Goal: Task Accomplishment & Management: Manage account settings

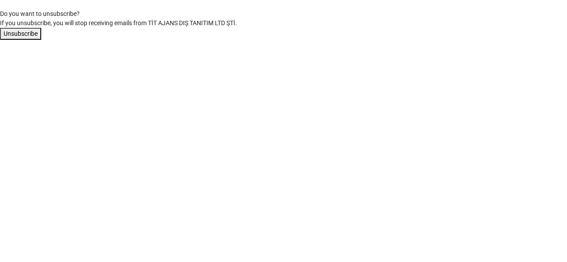
click at [17, 33] on button "Unsubscribe" at bounding box center [20, 34] width 41 height 12
click at [32, 35] on button "Unsubscribe" at bounding box center [20, 34] width 41 height 12
